Goal: Transaction & Acquisition: Obtain resource

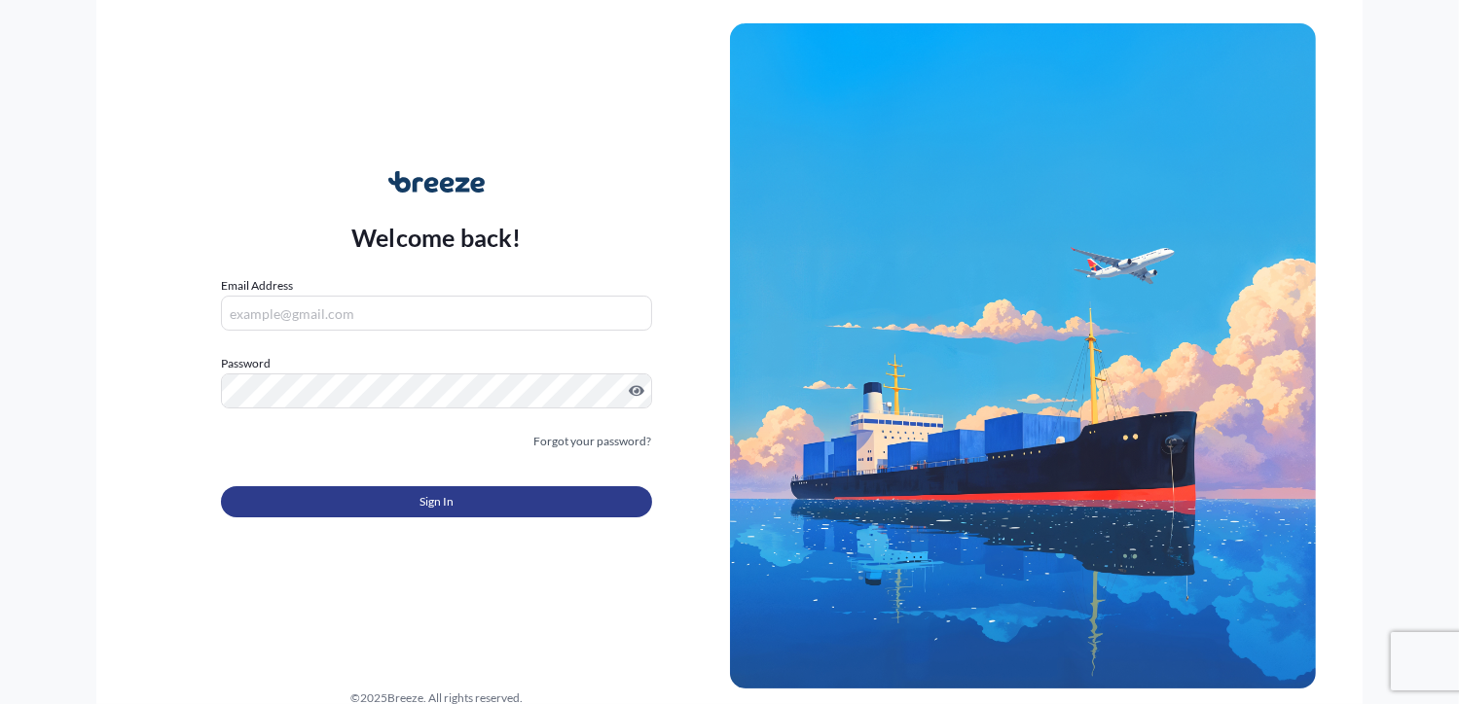
type input "[PERSON_NAME][EMAIL_ADDRESS][DOMAIN_NAME]"
click at [576, 509] on button "Sign In" at bounding box center [436, 502] width 430 height 31
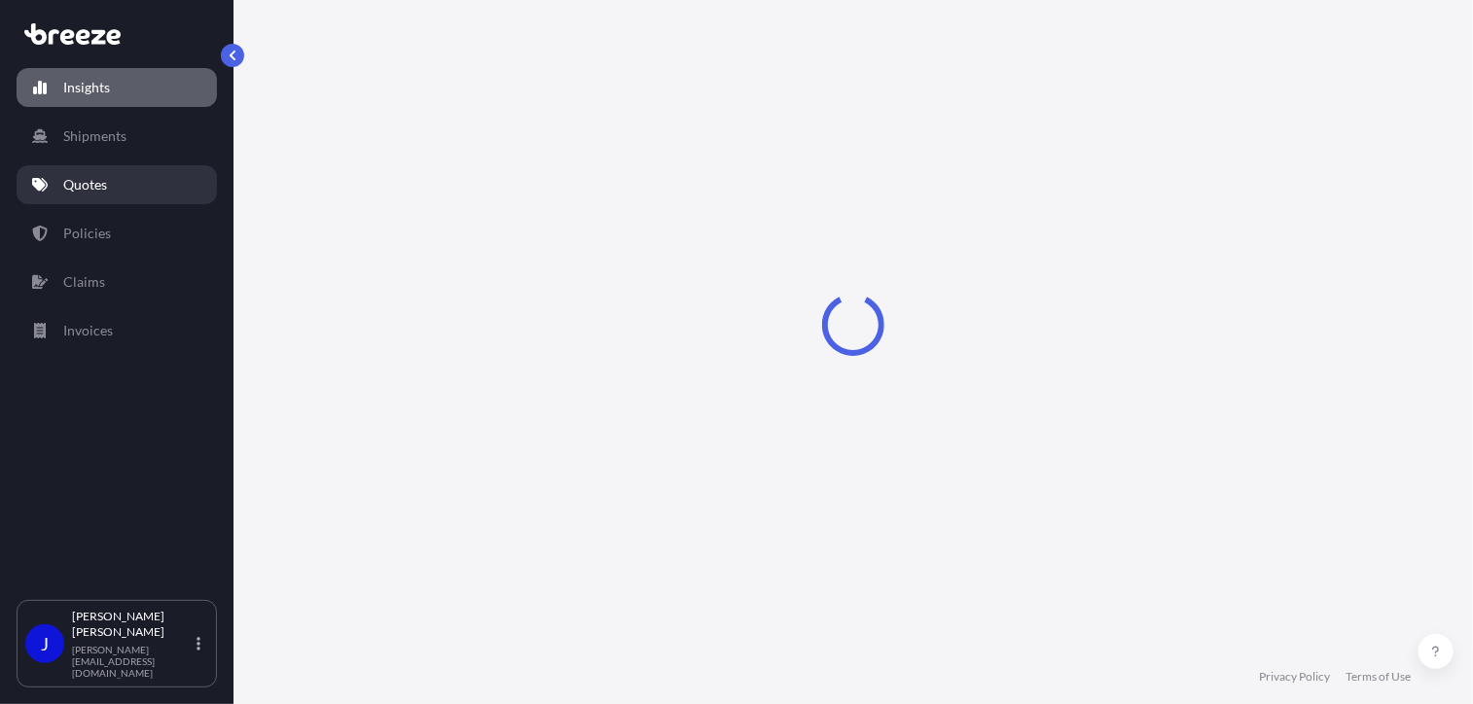
click at [99, 178] on p "Quotes" at bounding box center [85, 184] width 44 height 19
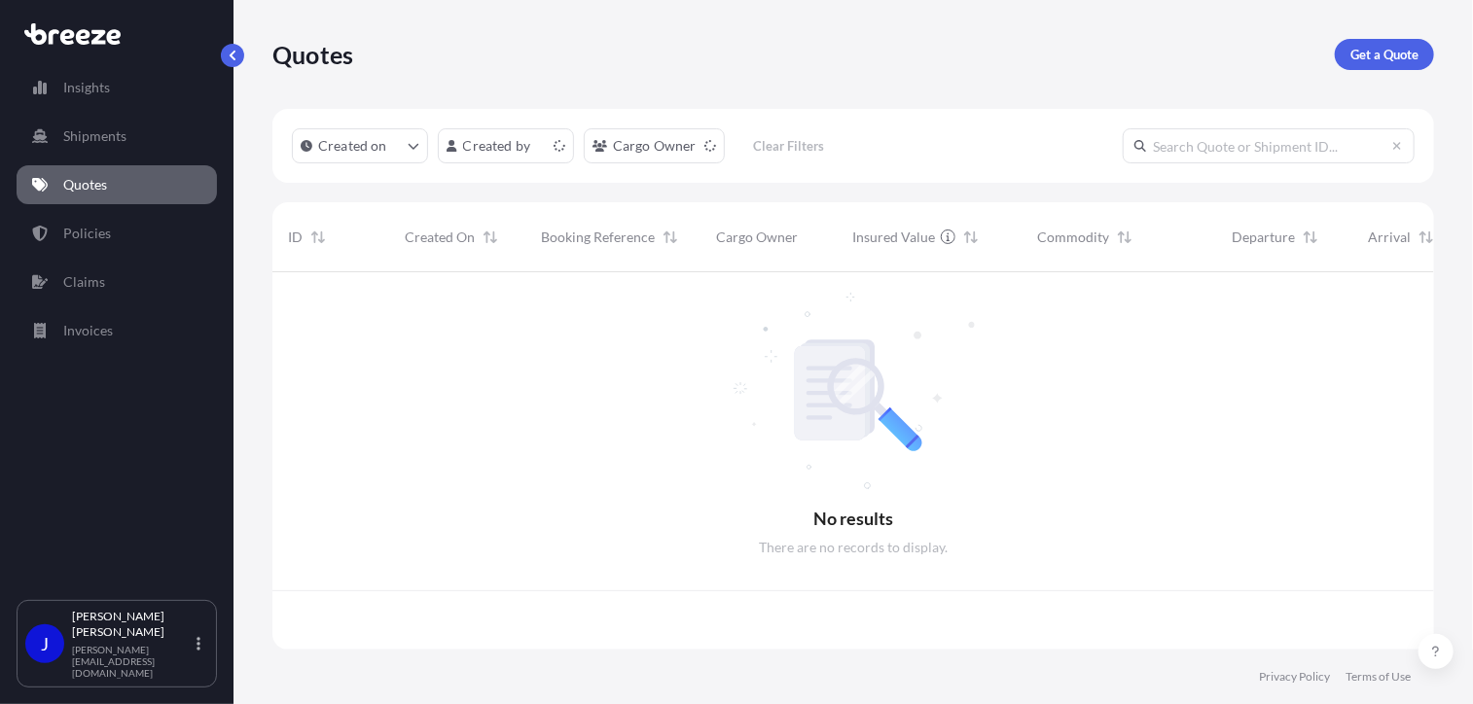
scroll to position [374, 1147]
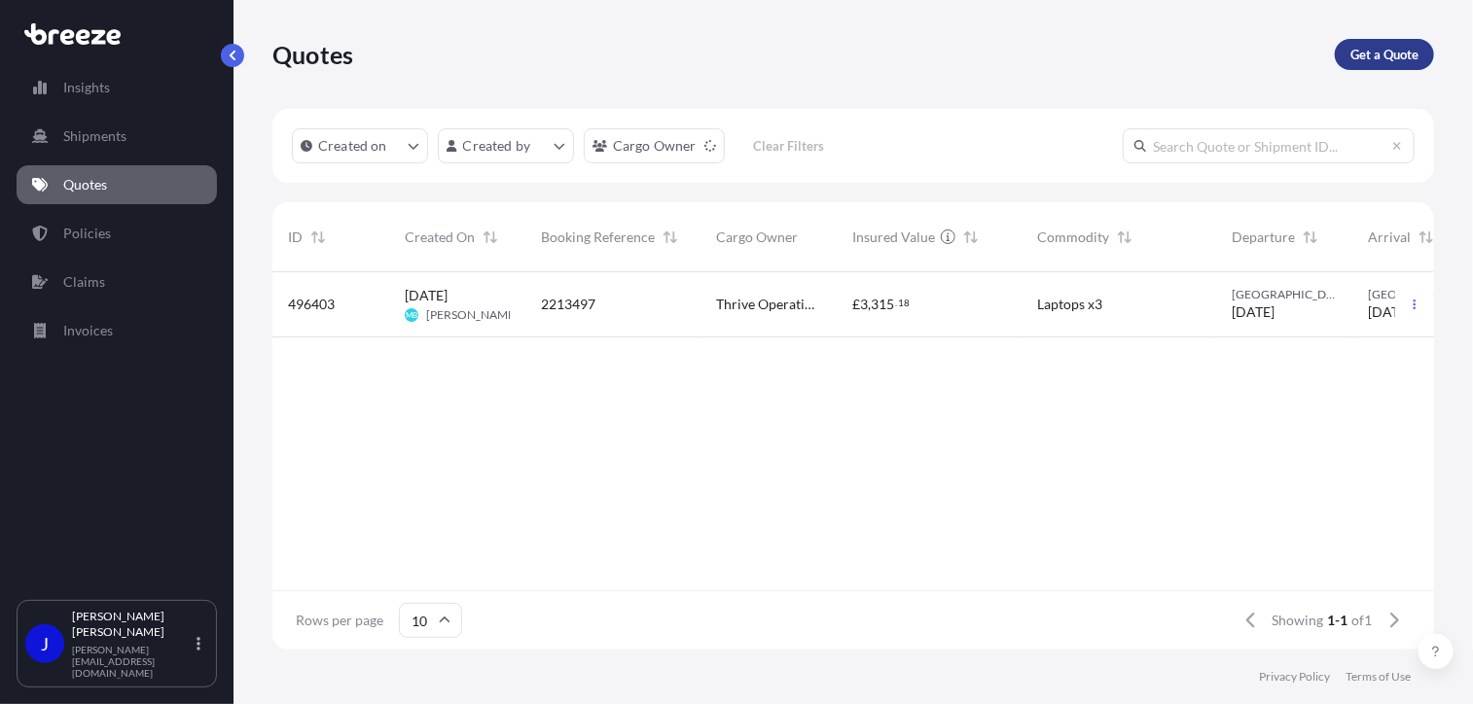
click at [1378, 61] on p "Get a Quote" at bounding box center [1385, 54] width 68 height 19
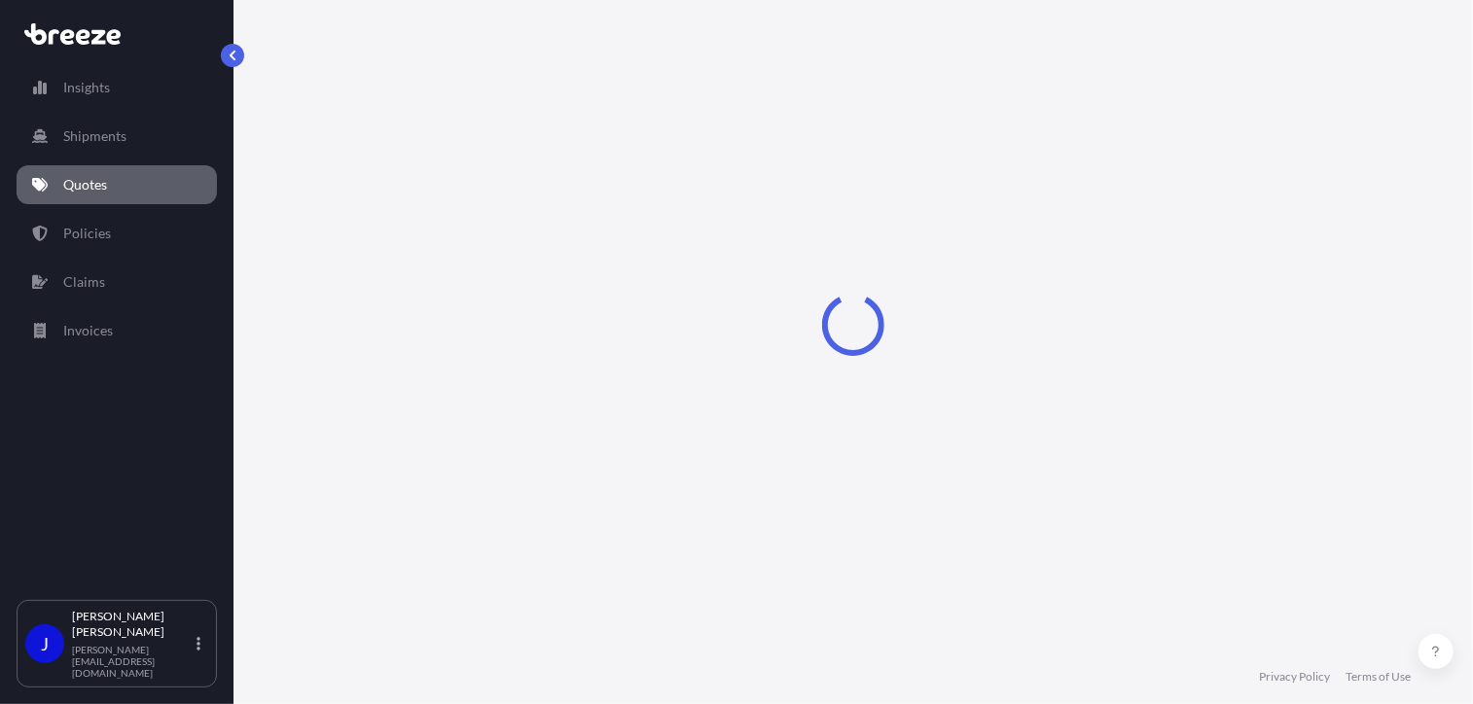
select select "Sea"
select select "1"
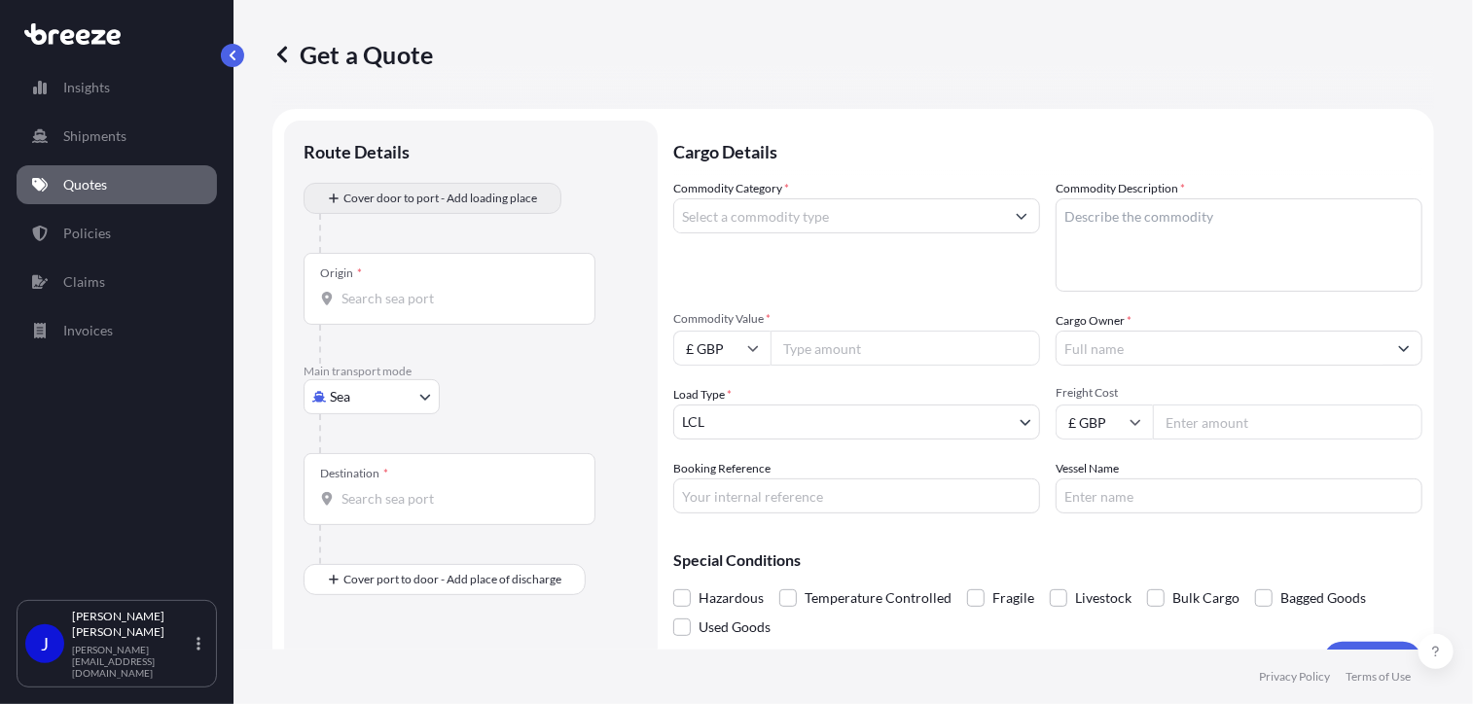
scroll to position [31, 0]
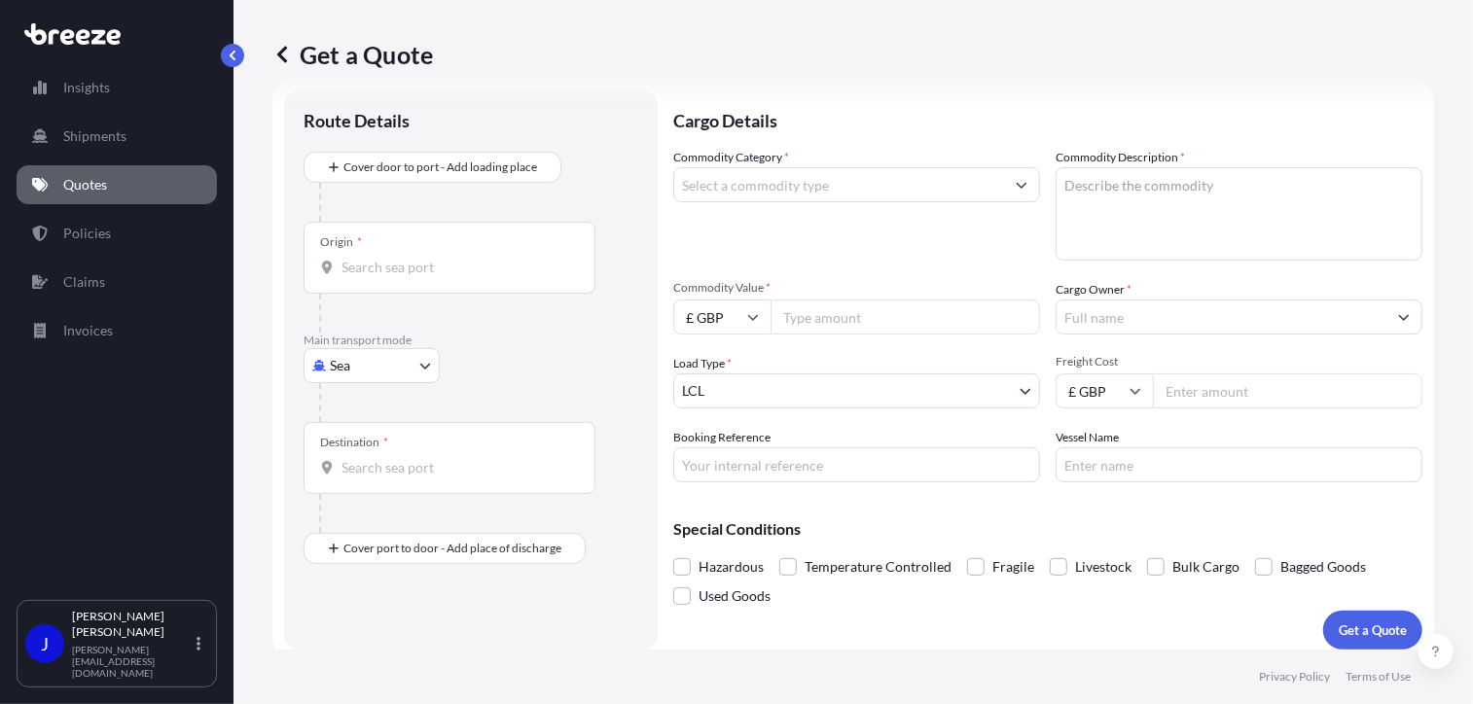
click at [414, 365] on body "Insights Shipments Quotes Policies Claims Invoices J [PERSON_NAME] [PERSON_NAME…" at bounding box center [736, 352] width 1473 height 704
click at [385, 487] on div "Road" at bounding box center [371, 485] width 121 height 35
select select "Road"
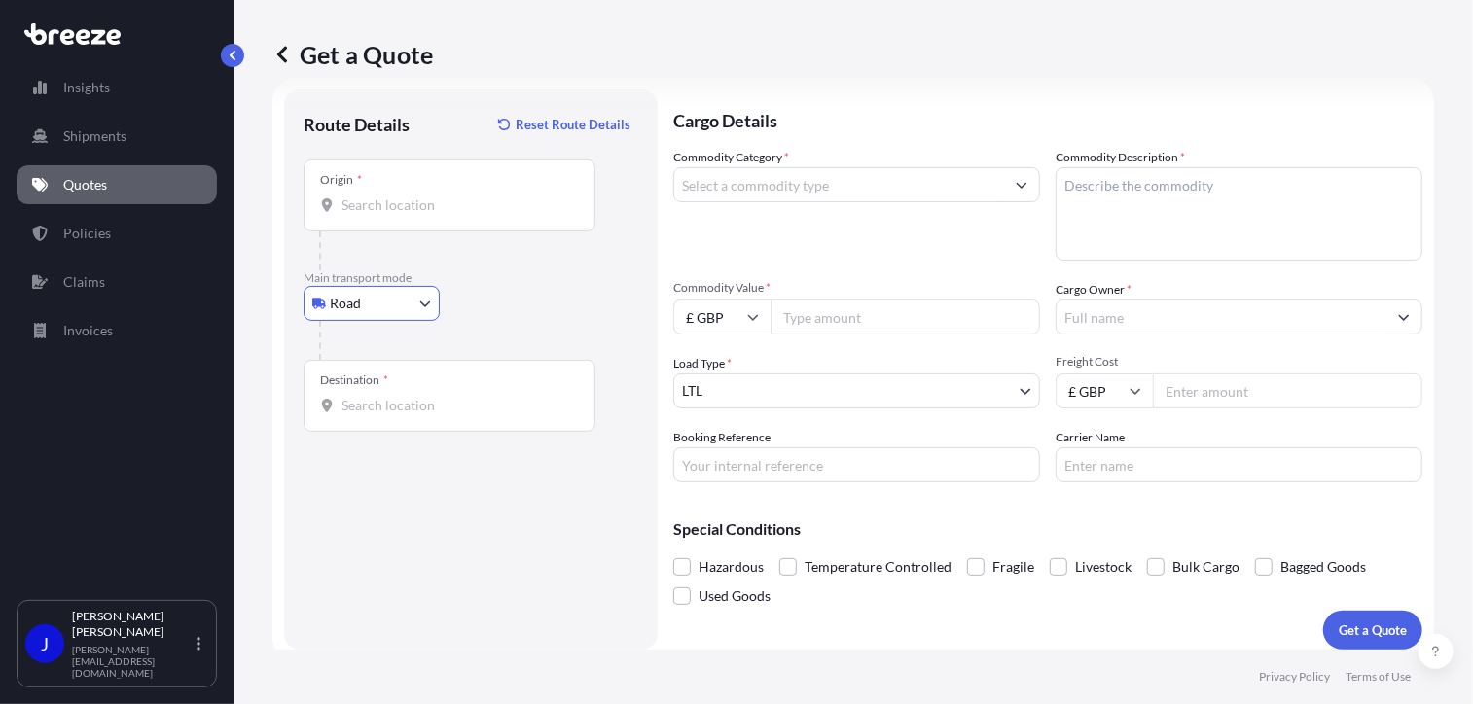
click at [427, 205] on input "Origin *" at bounding box center [457, 205] width 230 height 19
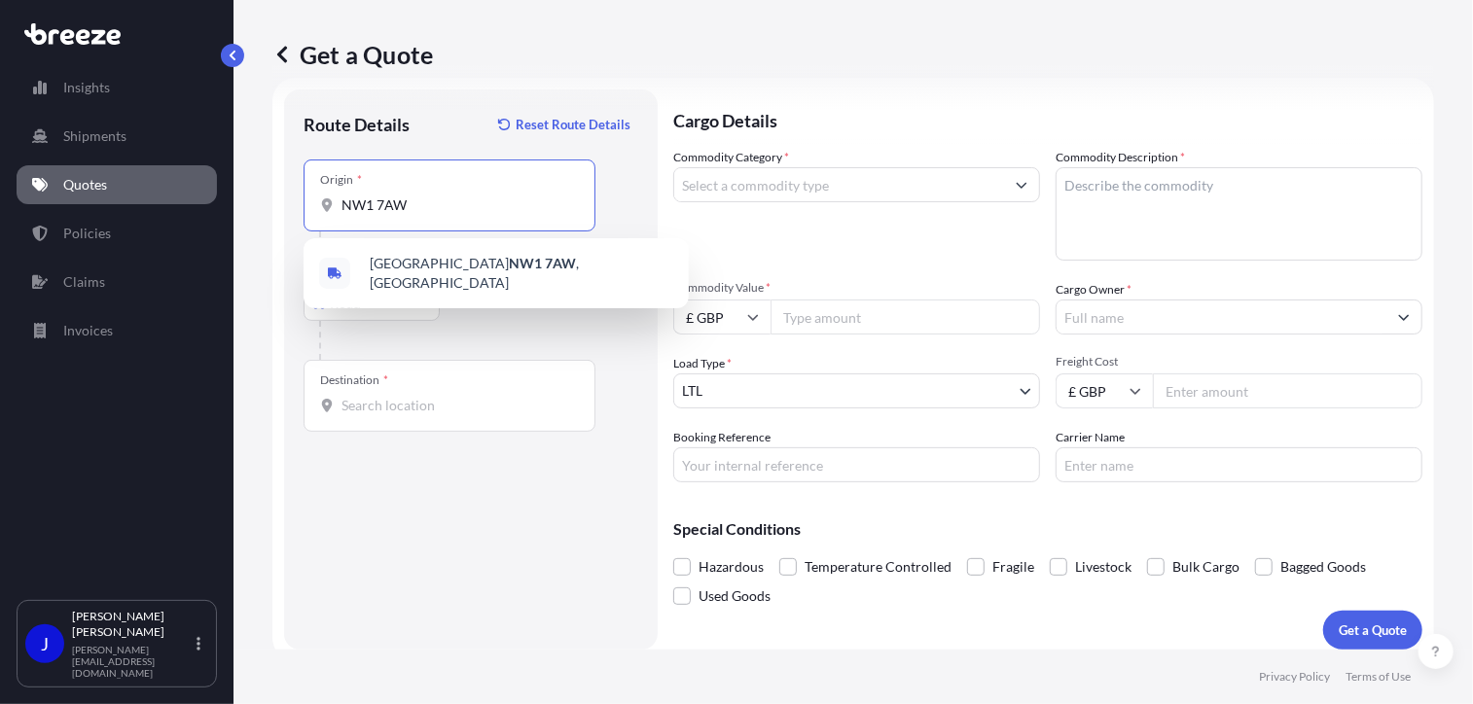
click at [487, 262] on span "London NW1 7AW , [GEOGRAPHIC_DATA]" at bounding box center [522, 273] width 304 height 39
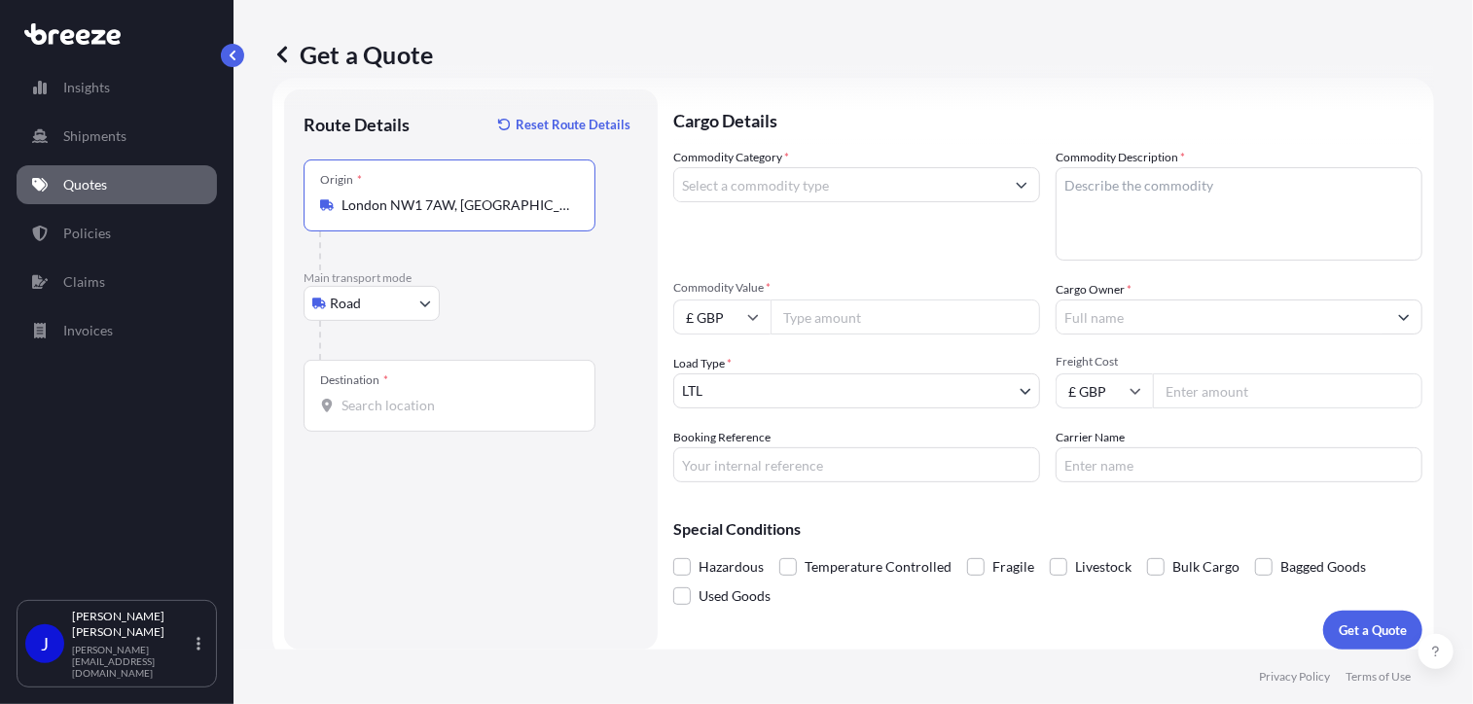
type input "London NW1 7AW, [GEOGRAPHIC_DATA]"
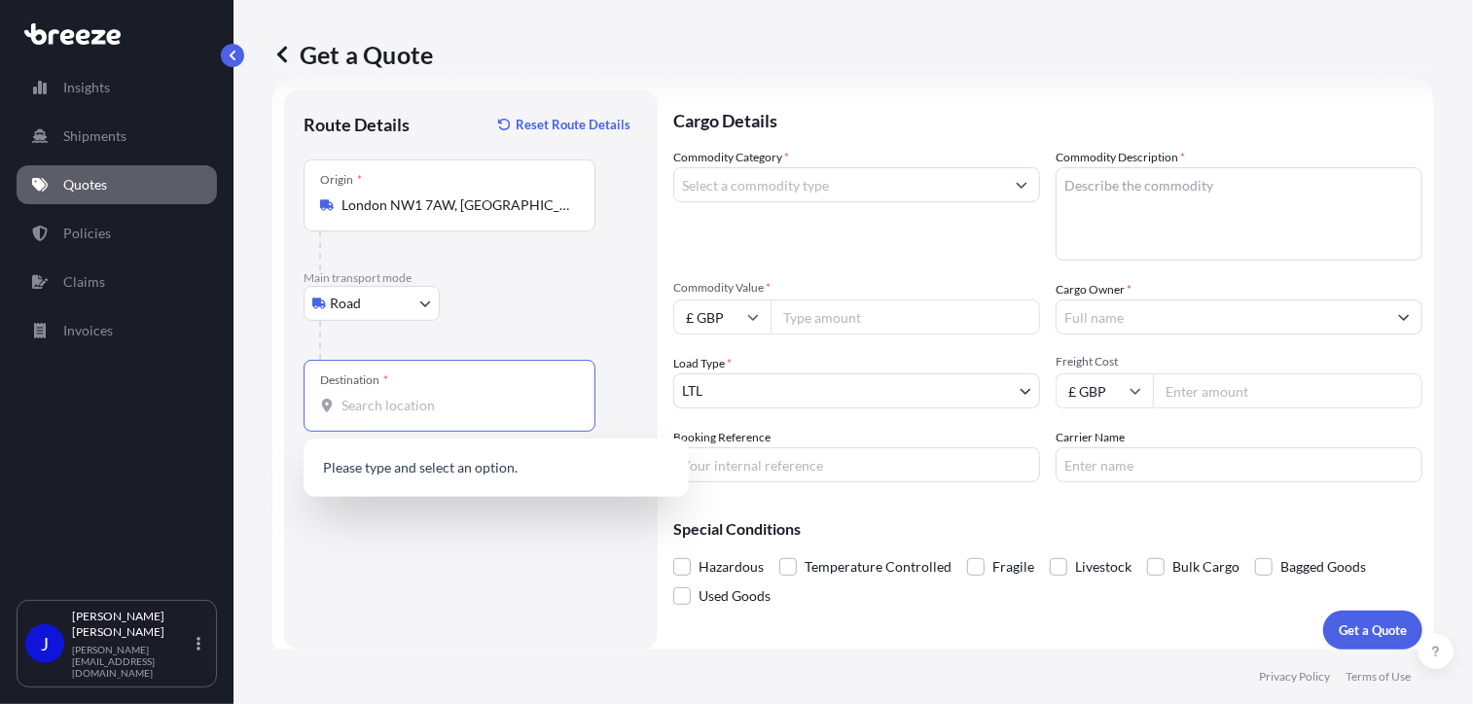
click at [440, 411] on input "Destination *" at bounding box center [457, 405] width 230 height 19
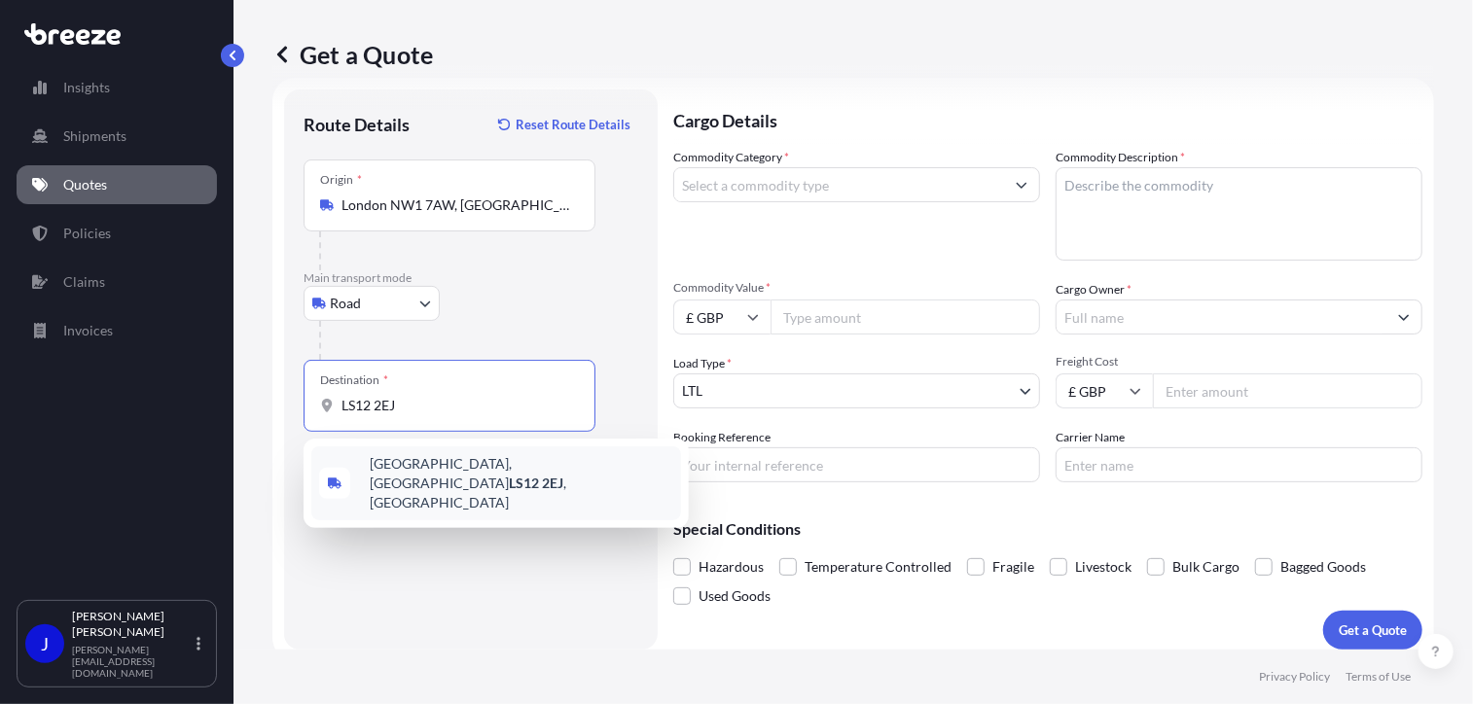
click at [451, 464] on span "[STREET_ADDRESS]" at bounding box center [522, 483] width 304 height 58
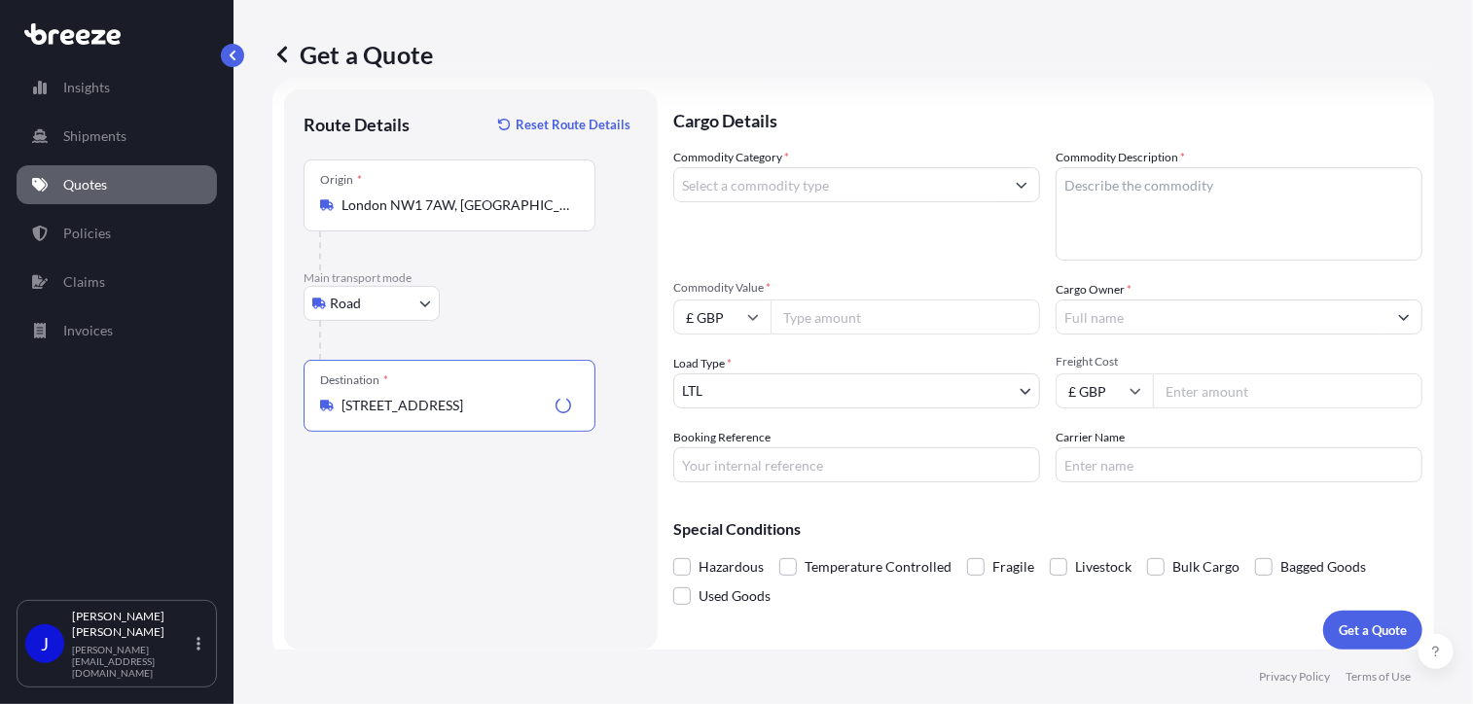
type input "[STREET_ADDRESS]"
click at [840, 174] on input "Commodity Category *" at bounding box center [839, 184] width 330 height 35
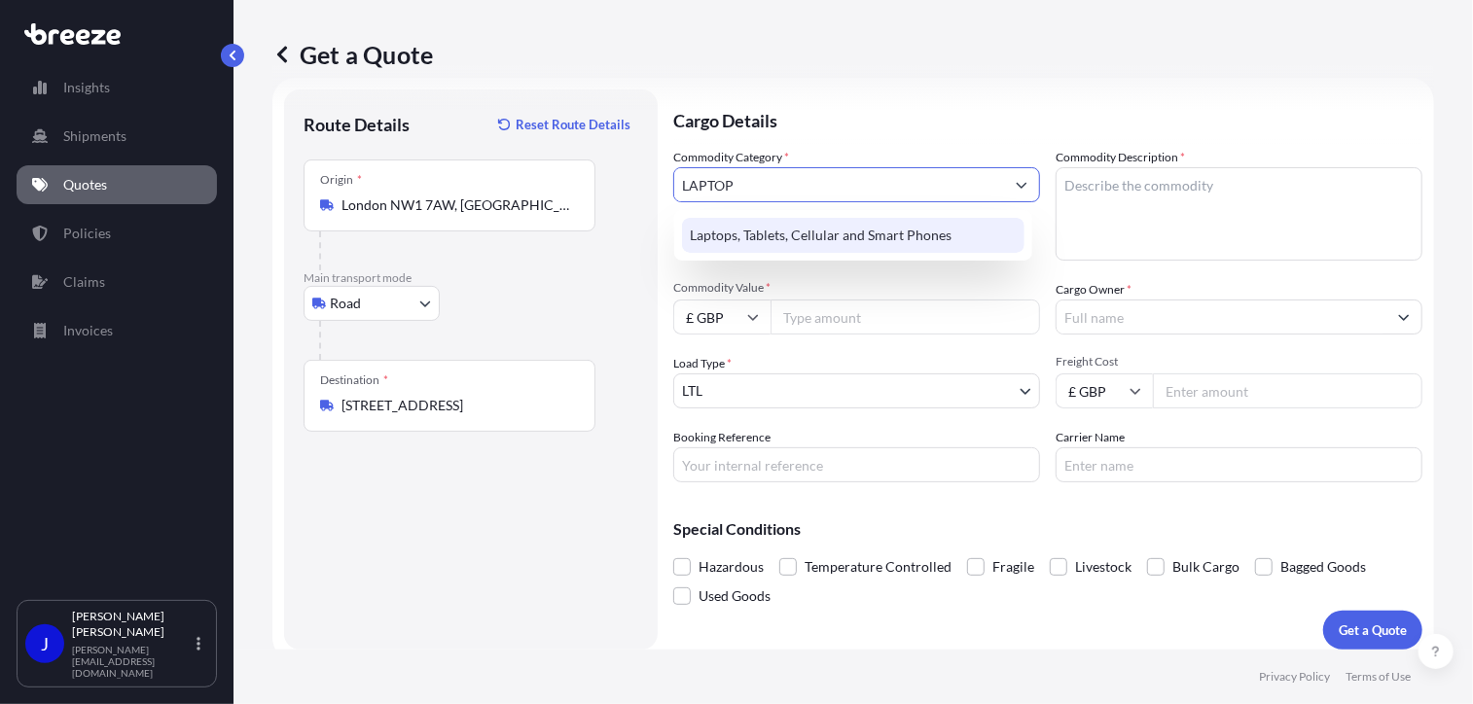
click at [841, 224] on div "Laptops, Tablets, Cellular and Smart Phones" at bounding box center [853, 235] width 343 height 35
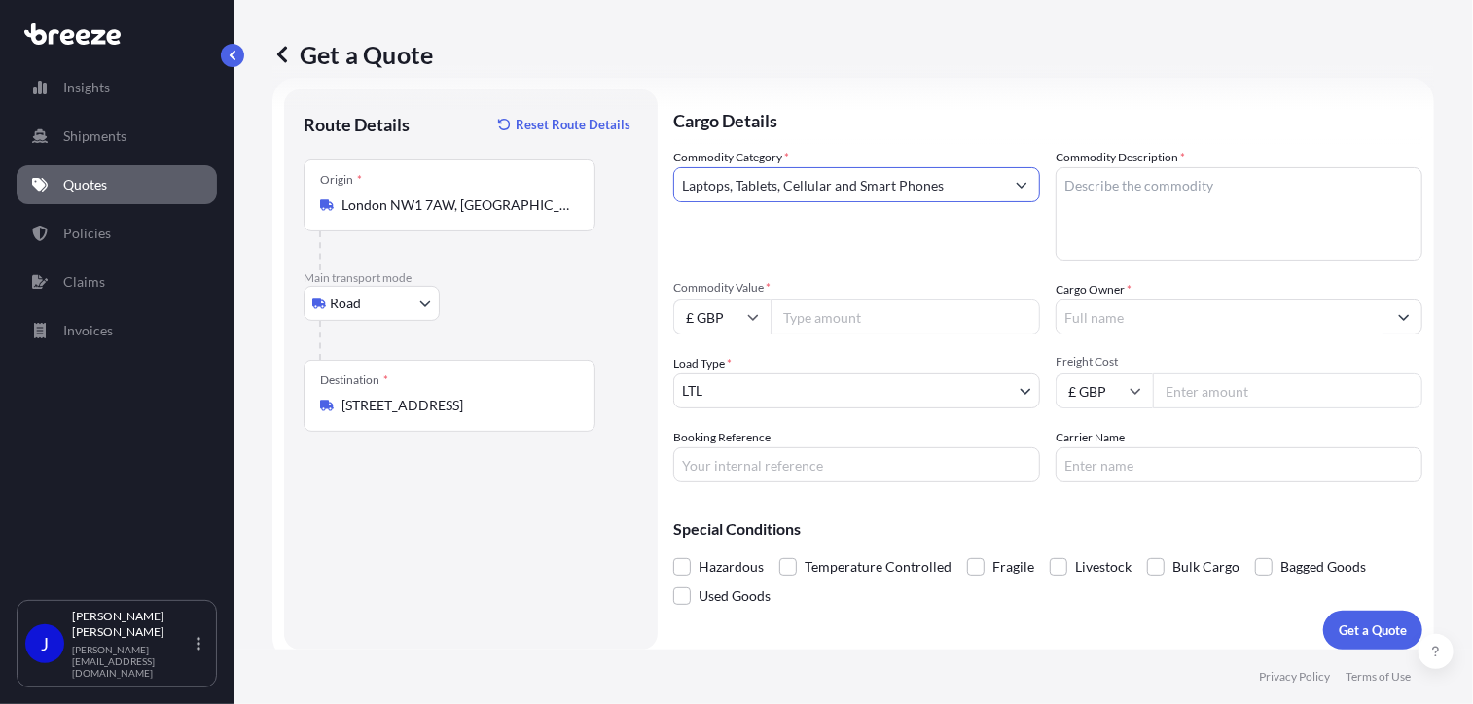
type input "Laptops, Tablets, Cellular and Smart Phones"
click at [1125, 187] on textarea "Commodity Description *" at bounding box center [1239, 213] width 367 height 93
type textarea "LAPTOP"
click at [909, 307] on input "Commodity Value *" at bounding box center [906, 317] width 270 height 35
type input "1500"
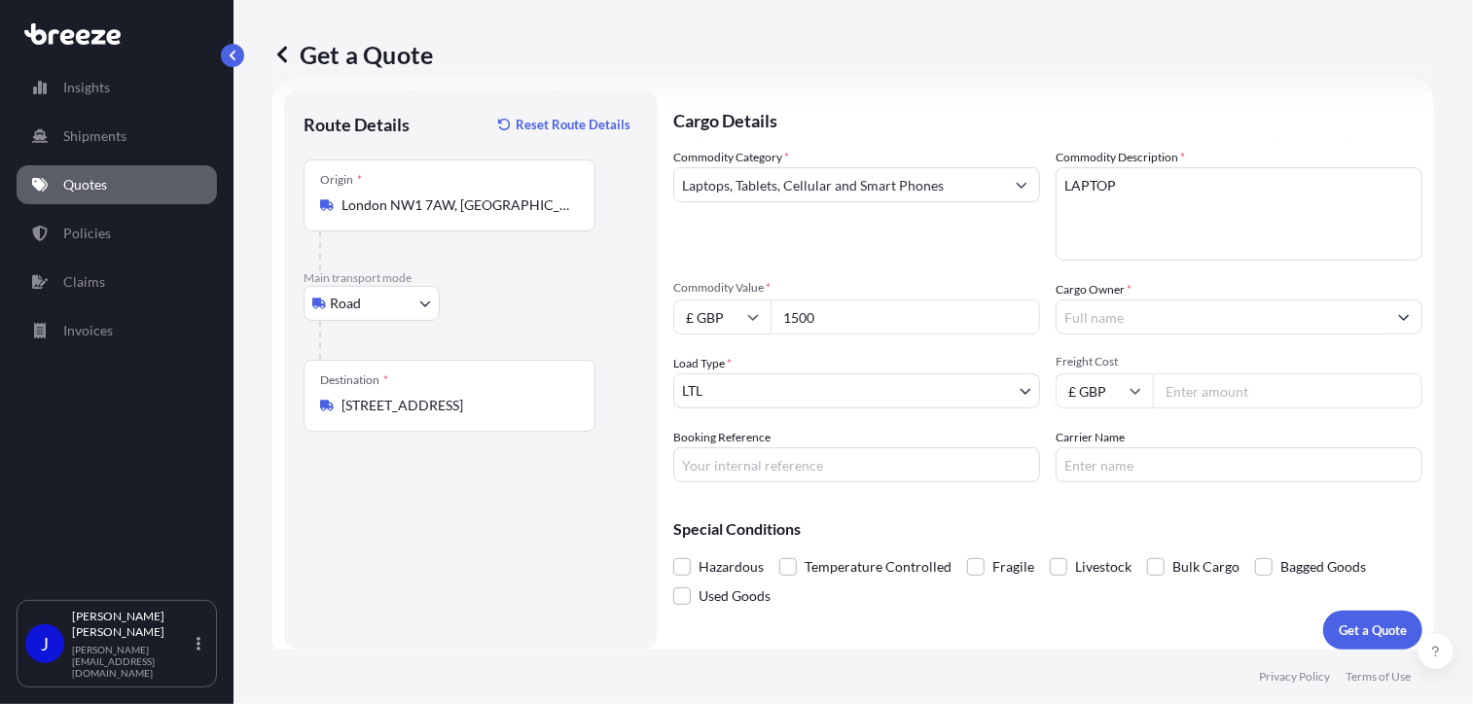
click at [1093, 325] on input "Cargo Owner *" at bounding box center [1222, 317] width 330 height 35
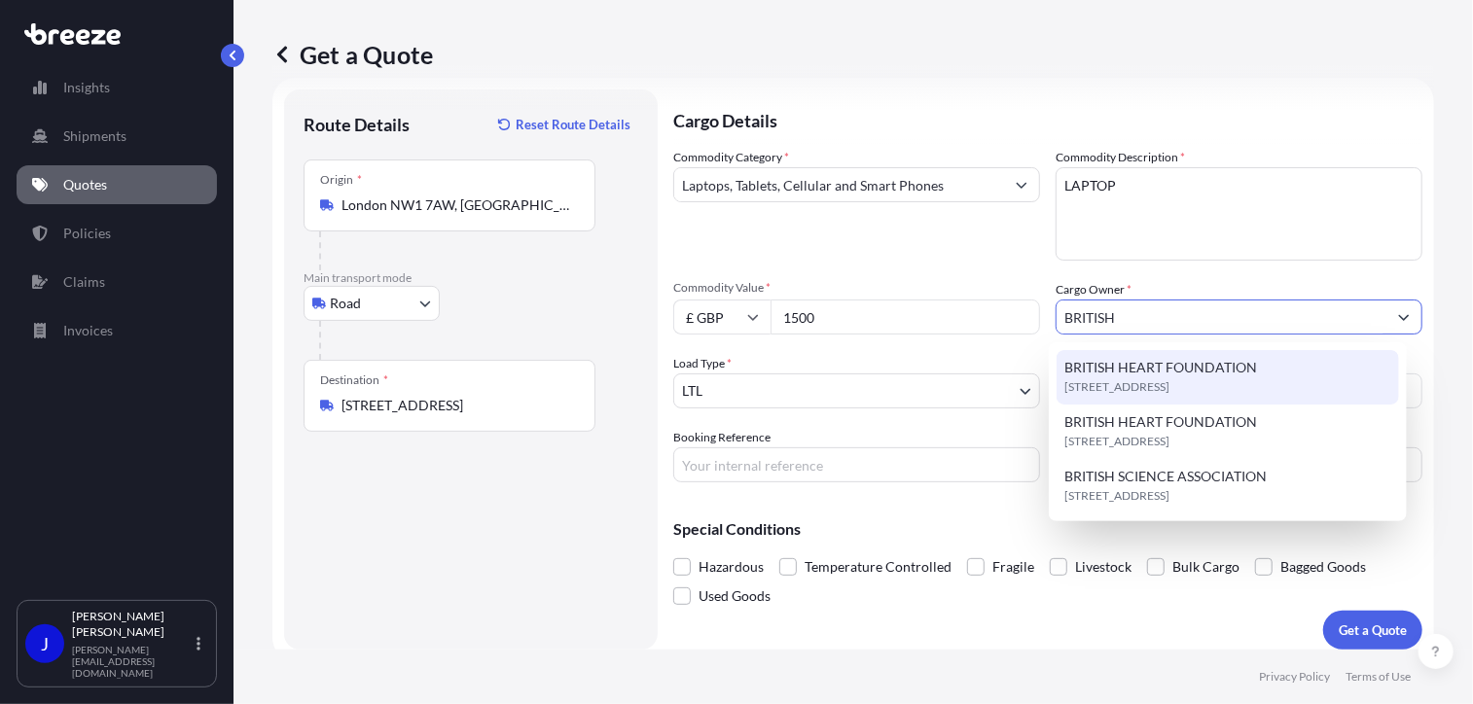
click at [1204, 366] on span "BRITISH HEART FOUNDATION" at bounding box center [1161, 367] width 193 height 19
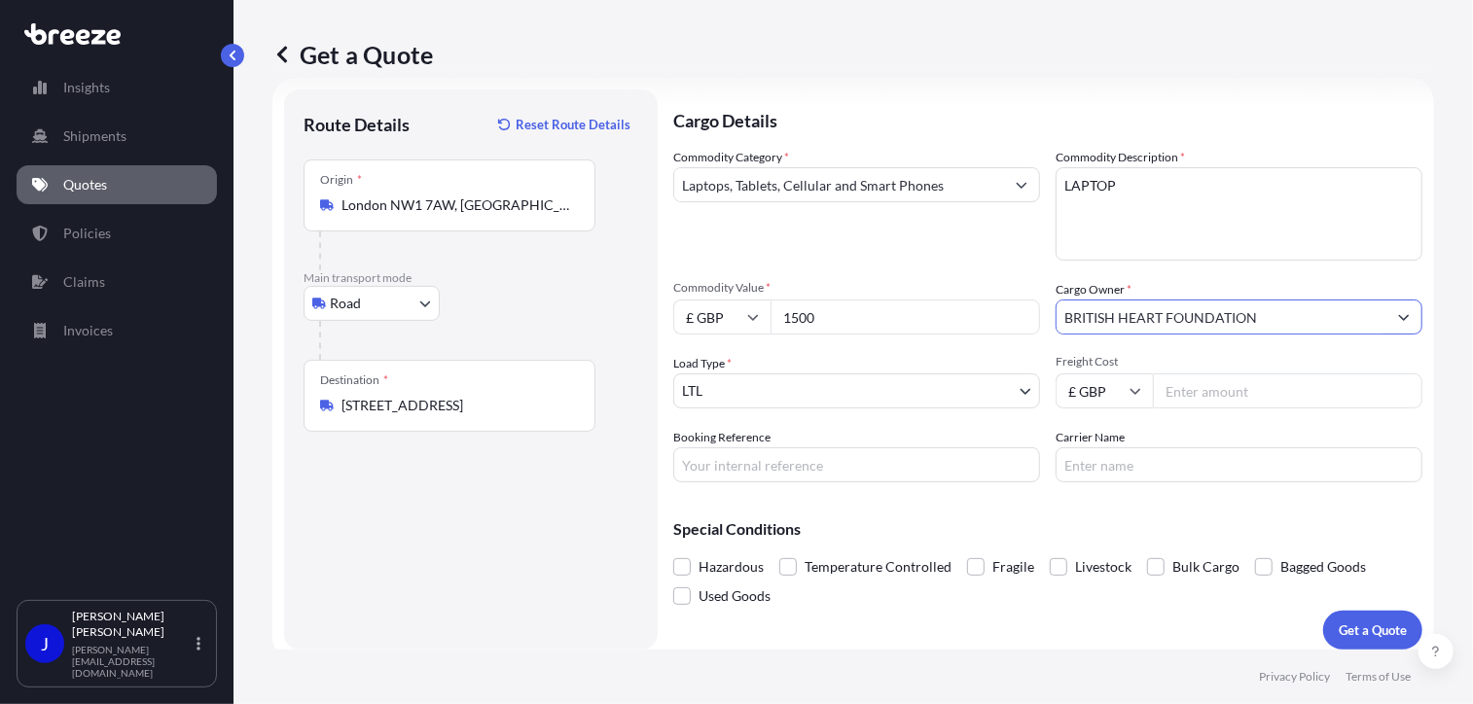
type input "BRITISH HEART FOUNDATION"
click at [856, 462] on input "Booking Reference" at bounding box center [856, 465] width 367 height 35
paste input "2216547"
type input "2216547"
click at [1166, 388] on input "Freight Cost" at bounding box center [1288, 391] width 270 height 35
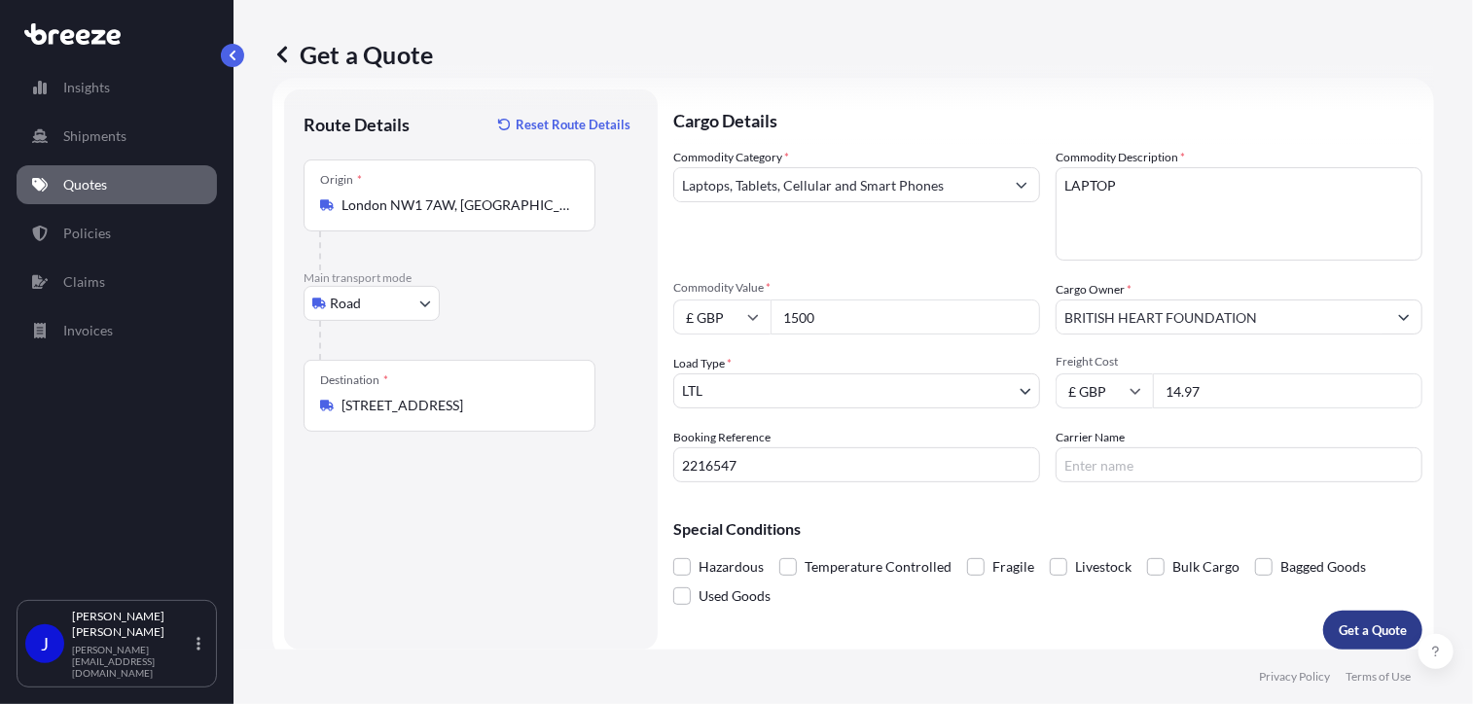
type input "14.97"
click at [1351, 623] on p "Get a Quote" at bounding box center [1373, 630] width 68 height 19
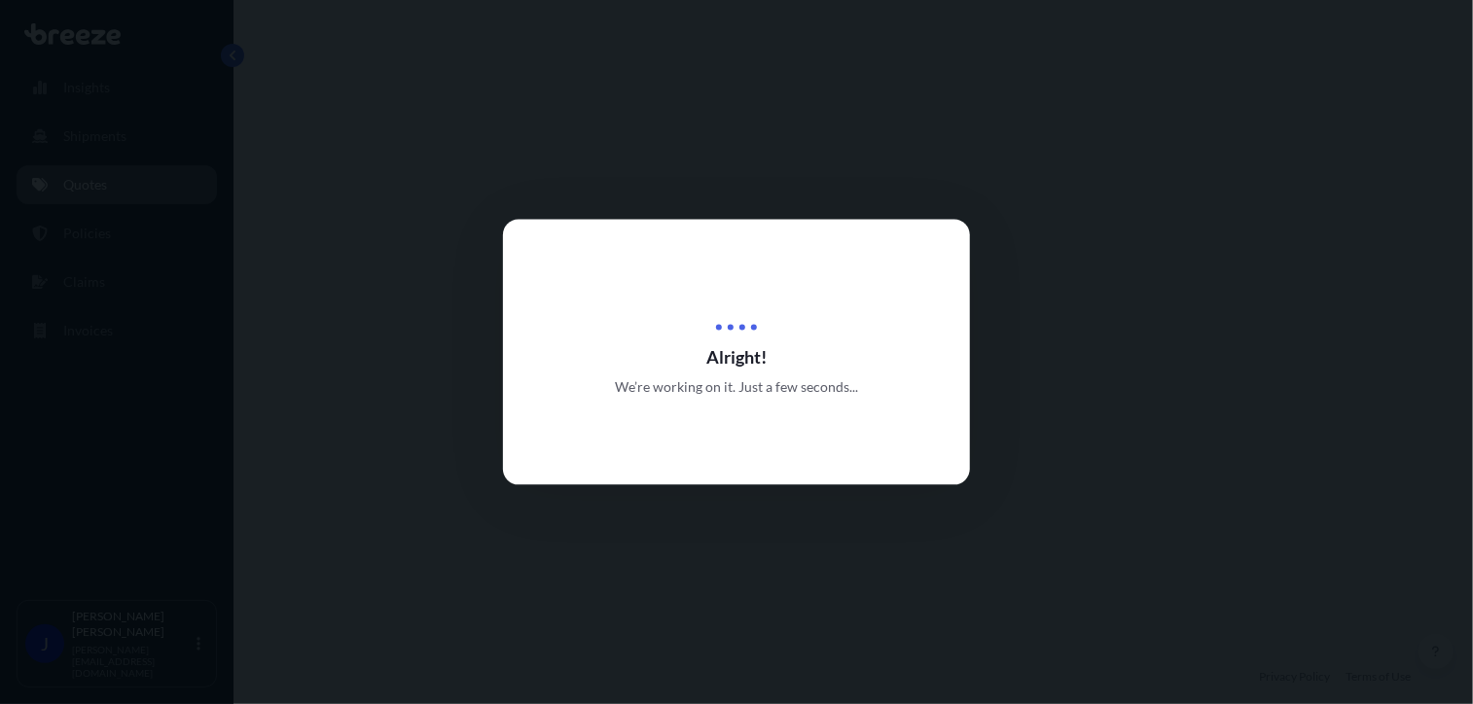
select select "Road"
select select "1"
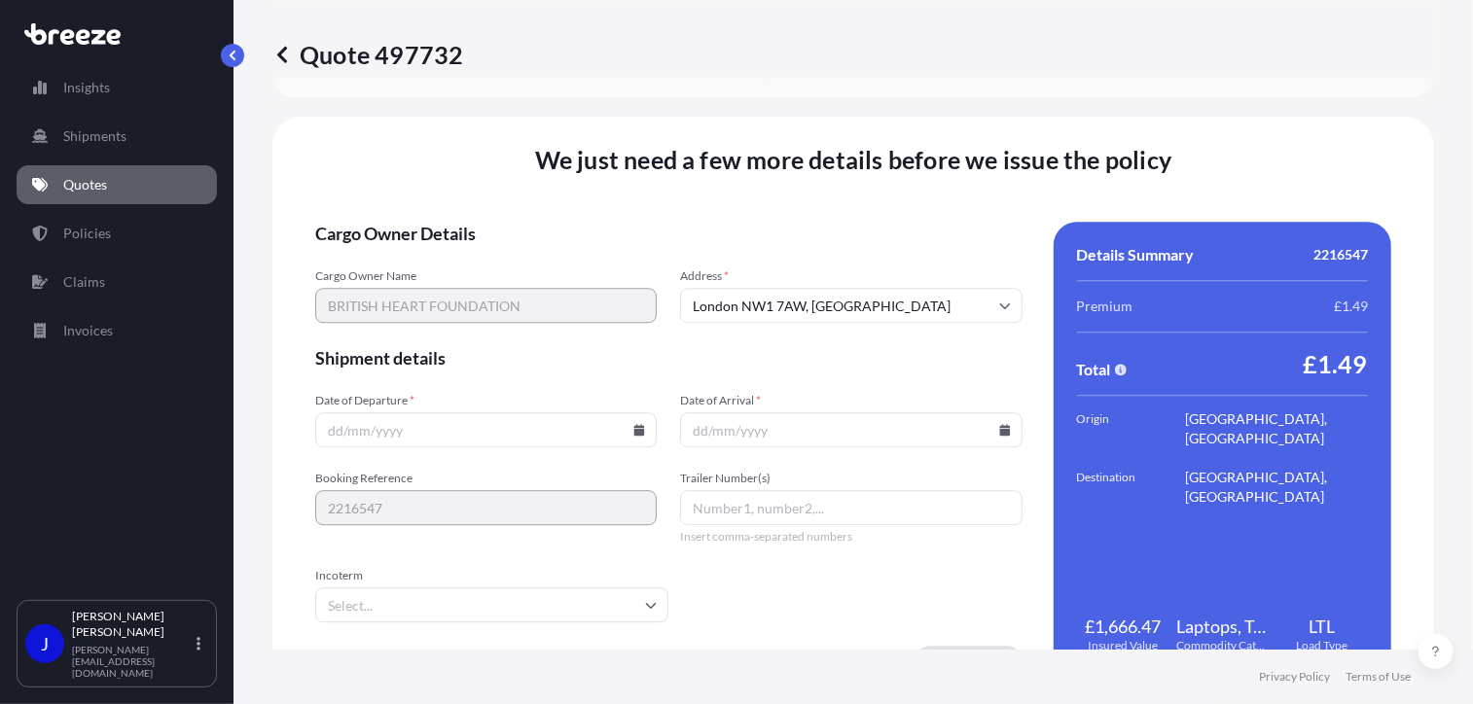
scroll to position [2426, 0]
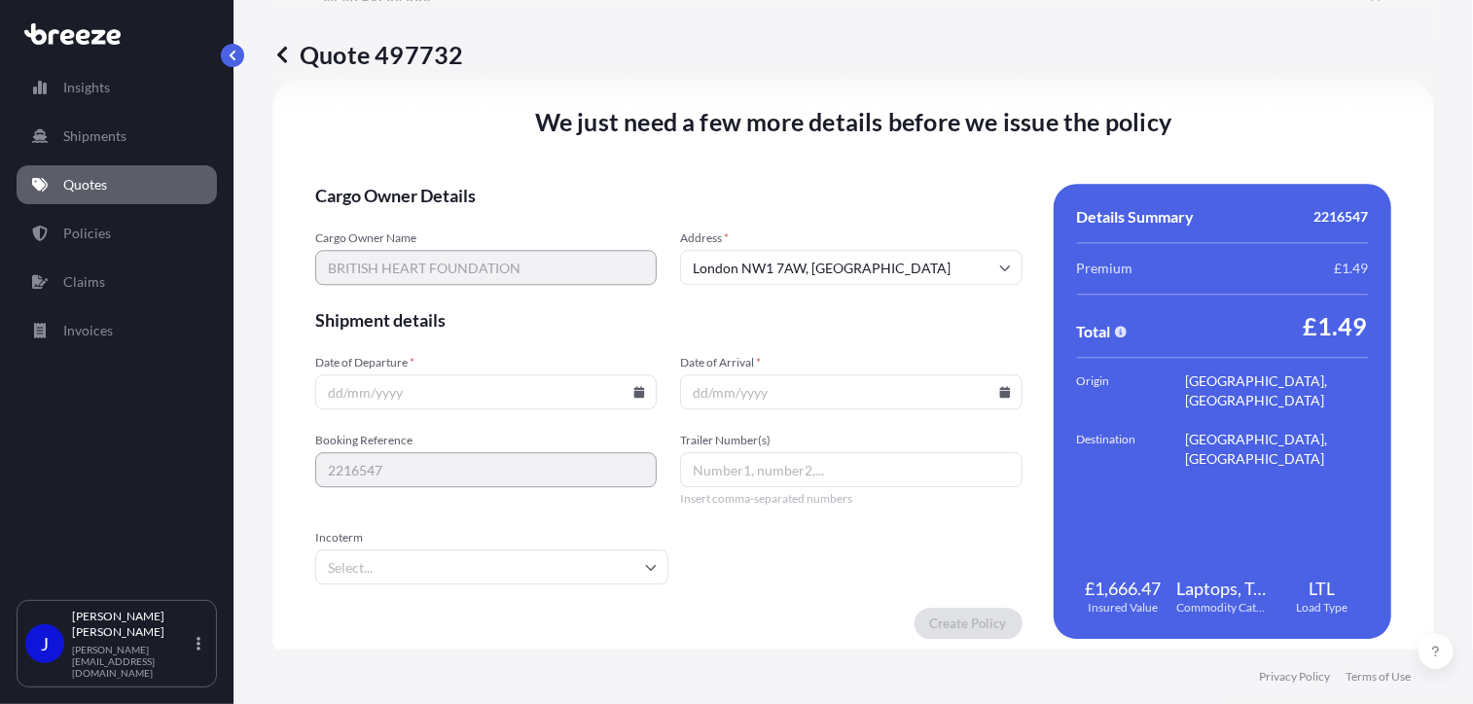
click at [634, 392] on icon at bounding box center [639, 392] width 11 height 12
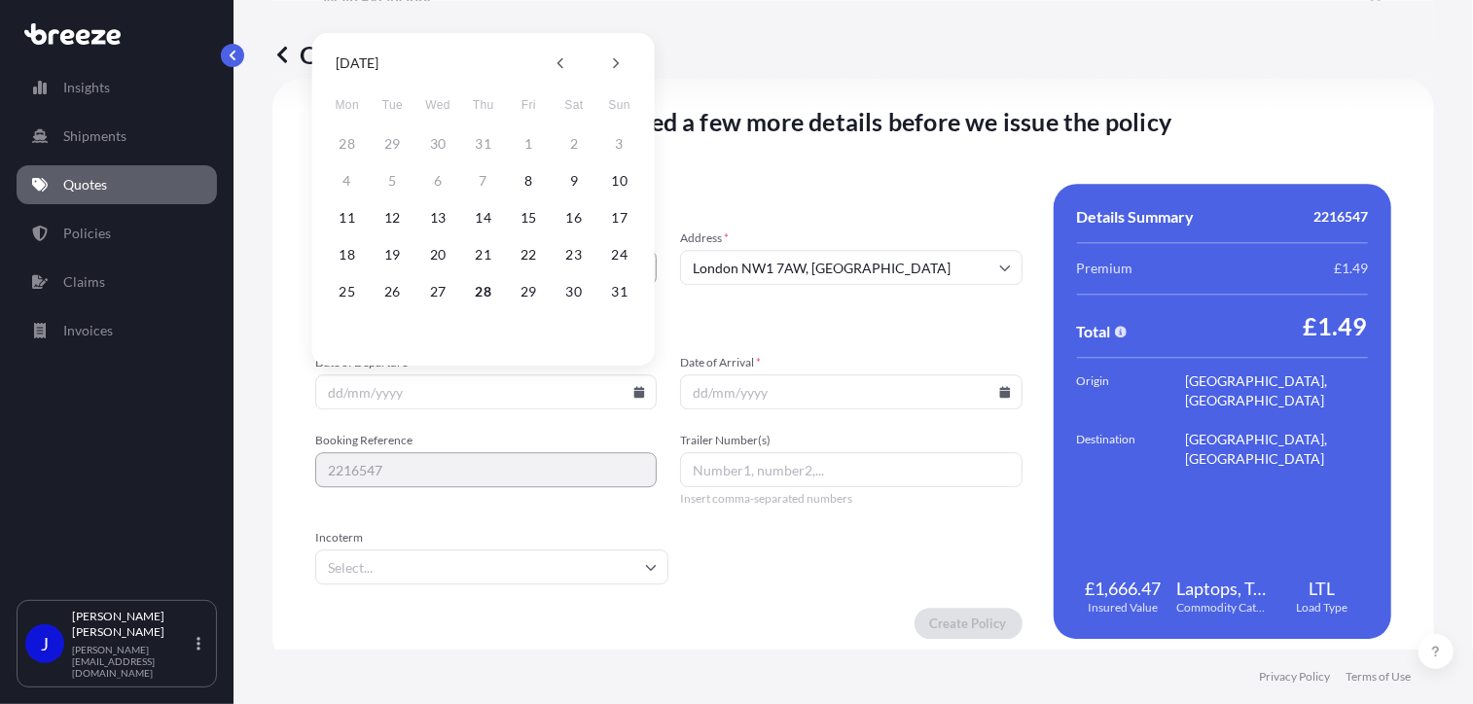
click at [479, 291] on button "28" at bounding box center [483, 291] width 31 height 31
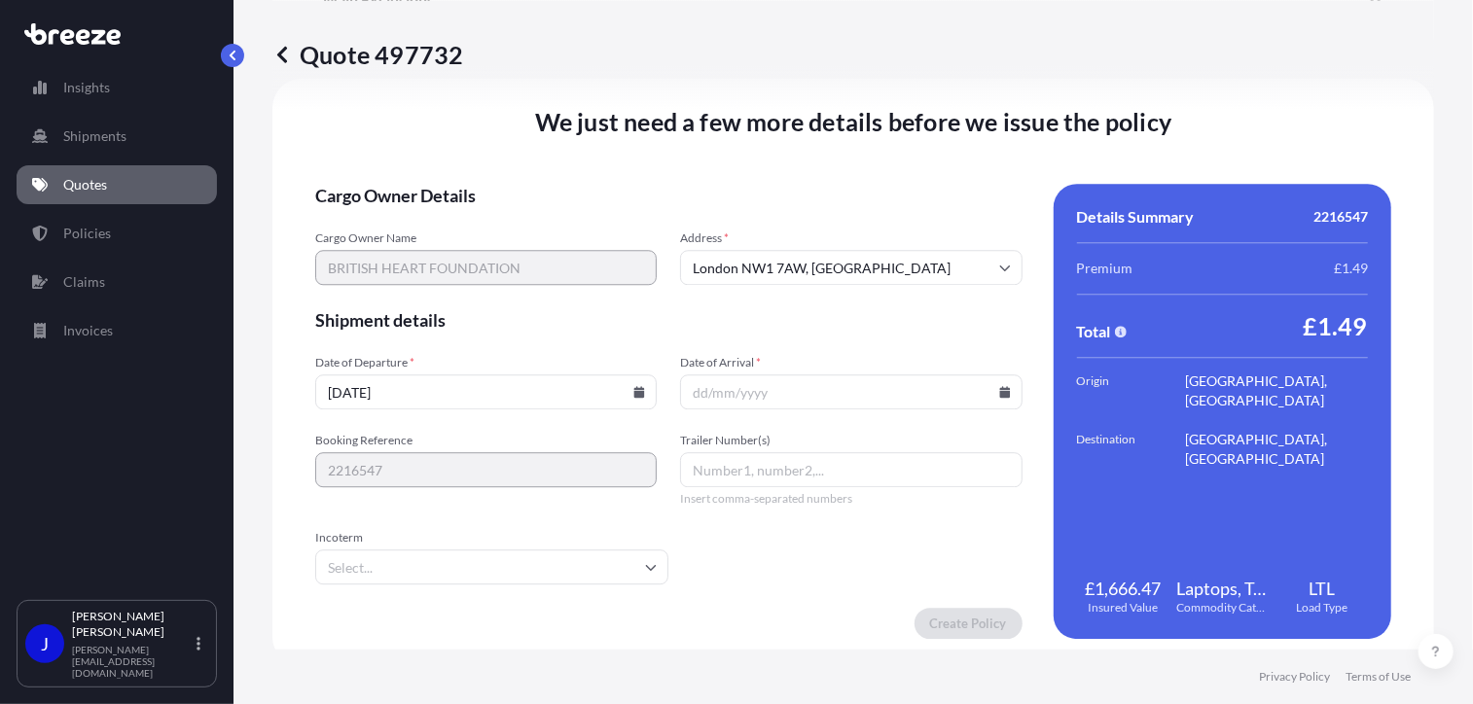
type input "[DATE]"
click at [1000, 390] on icon at bounding box center [1004, 392] width 11 height 12
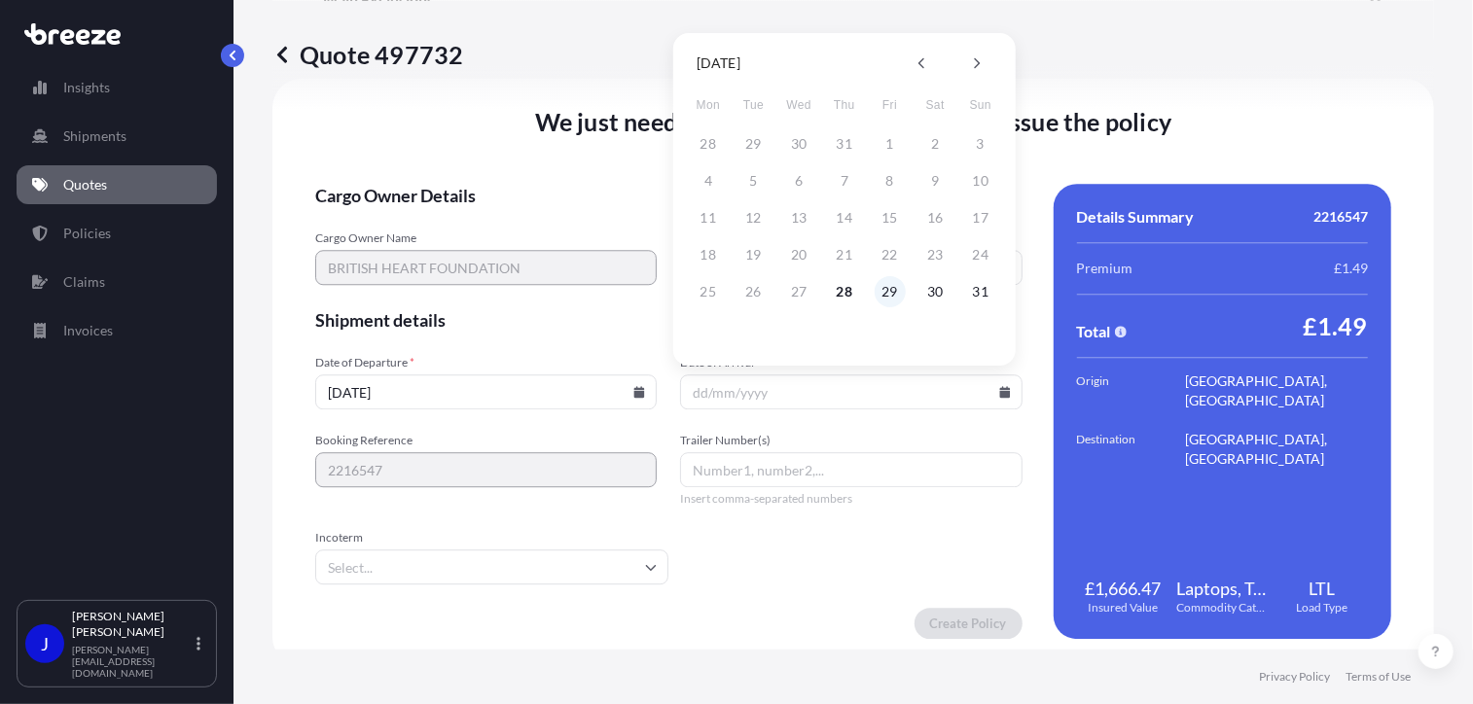
click at [888, 297] on button "29" at bounding box center [890, 291] width 31 height 31
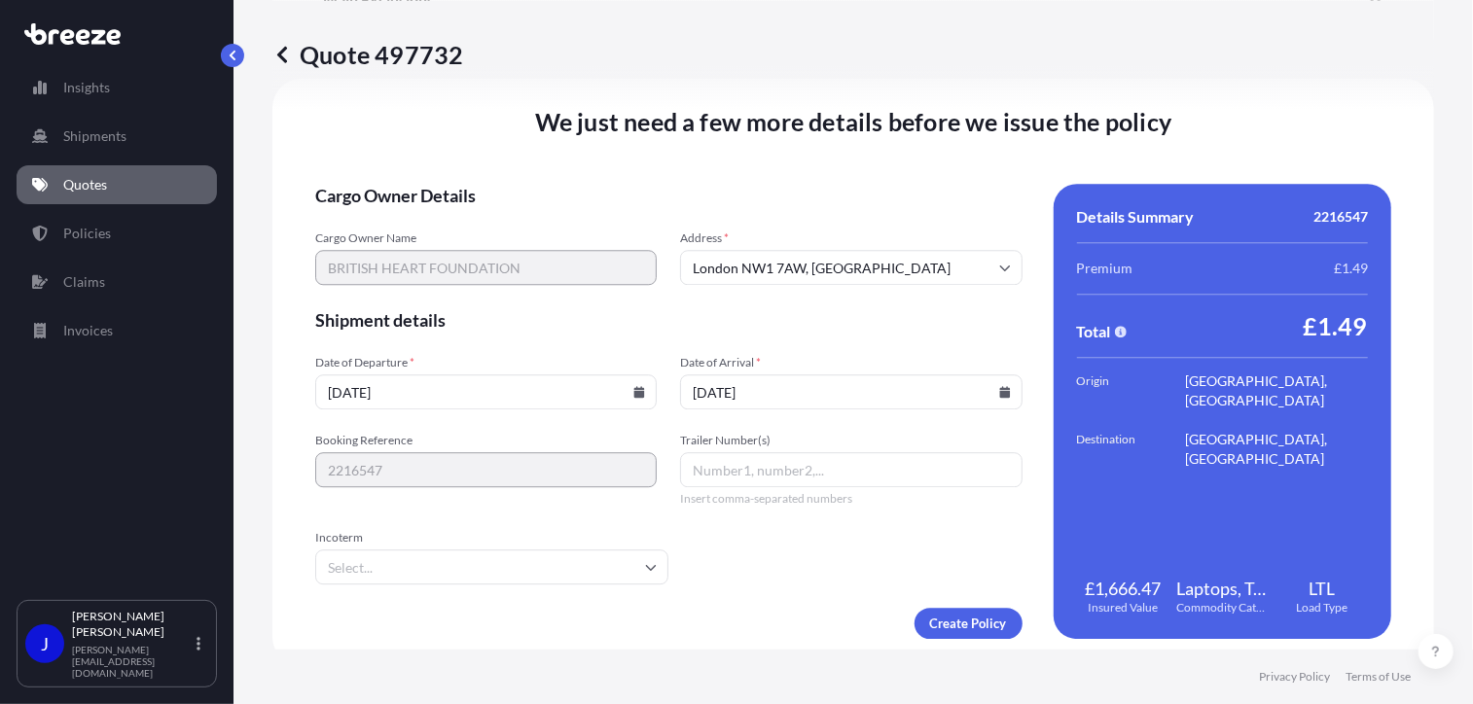
type input "[DATE]"
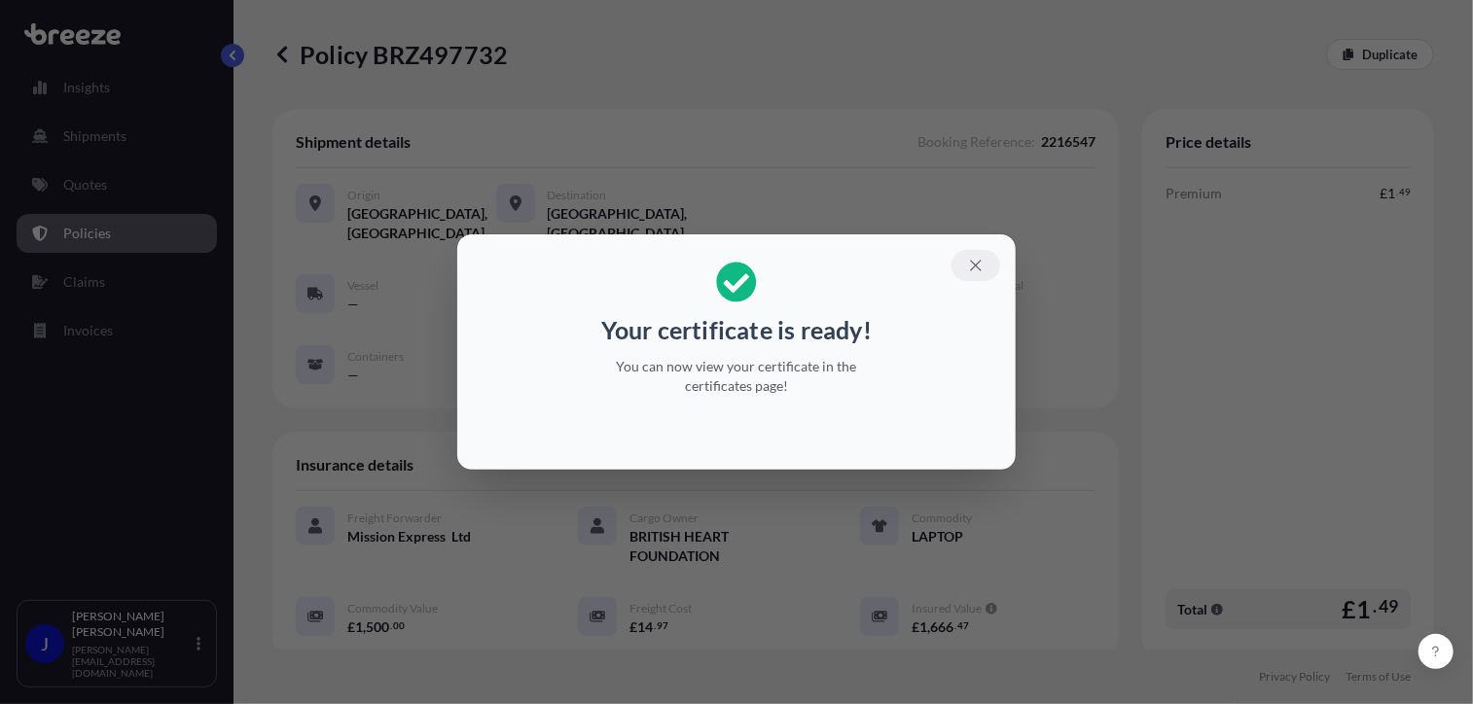
click at [977, 264] on icon "button" at bounding box center [975, 265] width 11 height 11
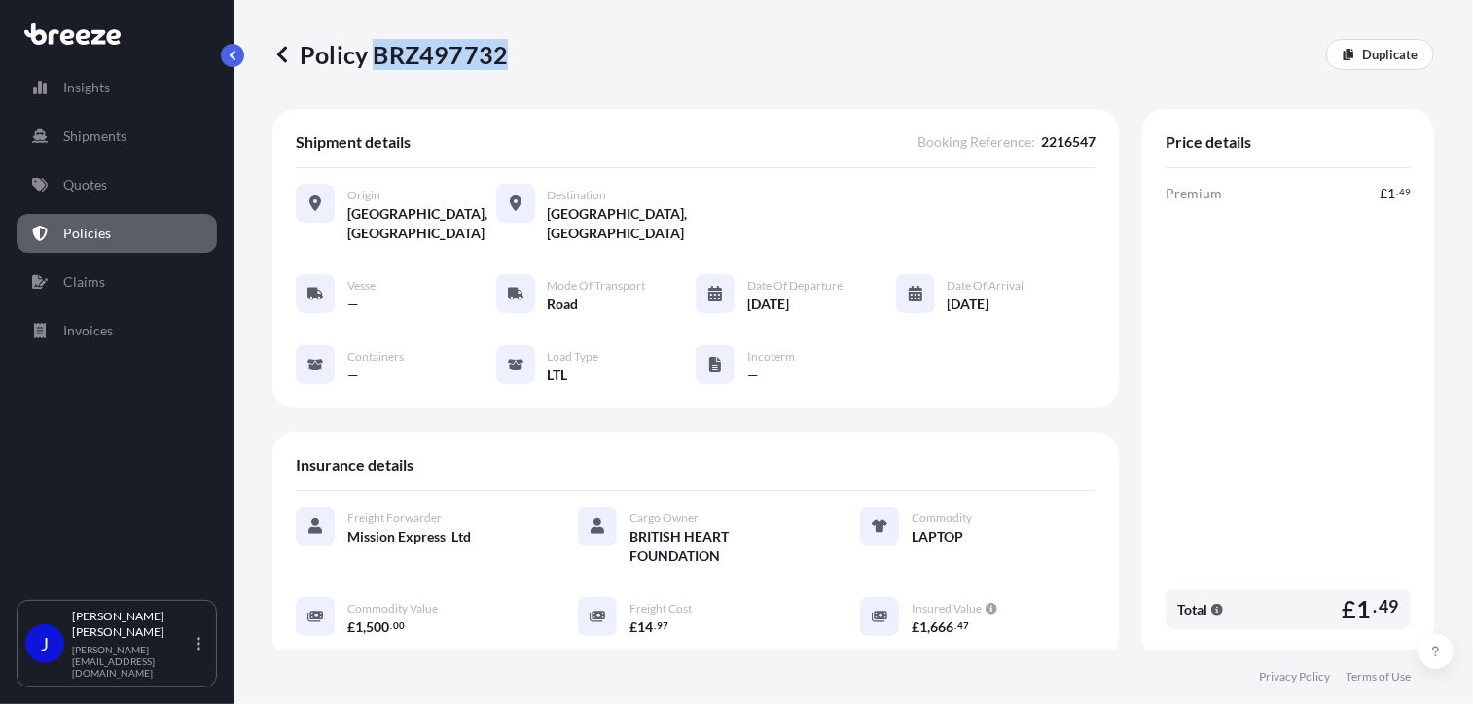
drag, startPoint x: 377, startPoint y: 58, endPoint x: 502, endPoint y: 62, distance: 125.6
click at [502, 62] on p "Policy BRZ497732" at bounding box center [389, 54] width 235 height 31
drag, startPoint x: 502, startPoint y: 62, endPoint x: 492, endPoint y: 61, distance: 9.8
copy p "BRZ497732"
